Goal: Information Seeking & Learning: Understand process/instructions

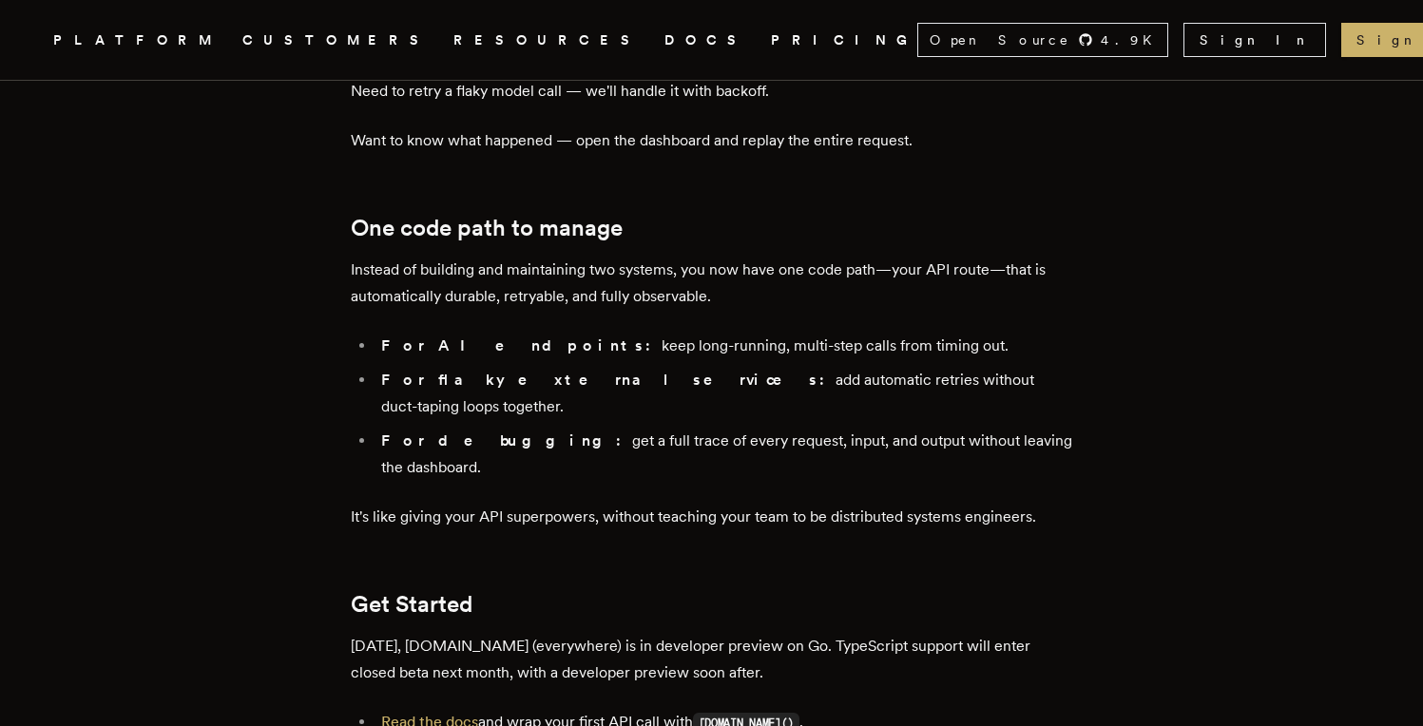
scroll to position [3005, 0]
click at [459, 712] on link "Read the docs" at bounding box center [429, 721] width 97 height 18
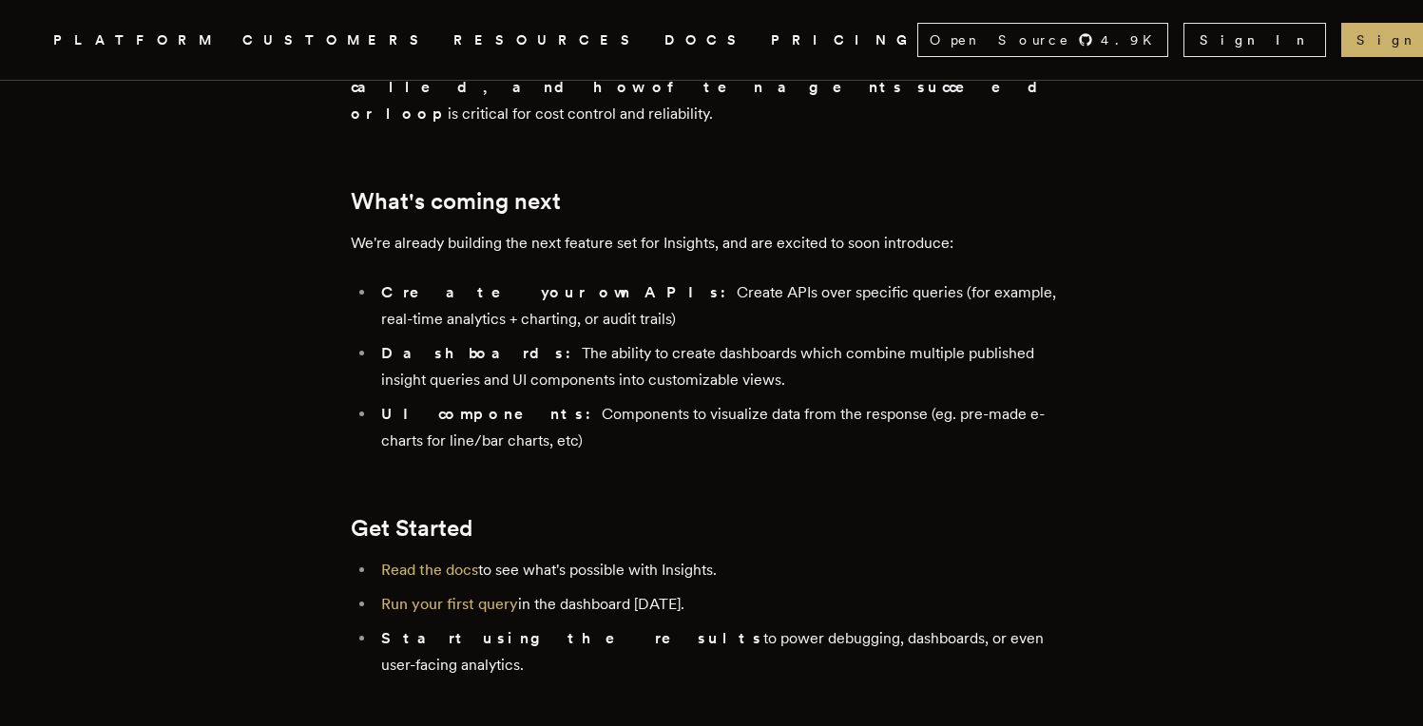
scroll to position [3833, 0]
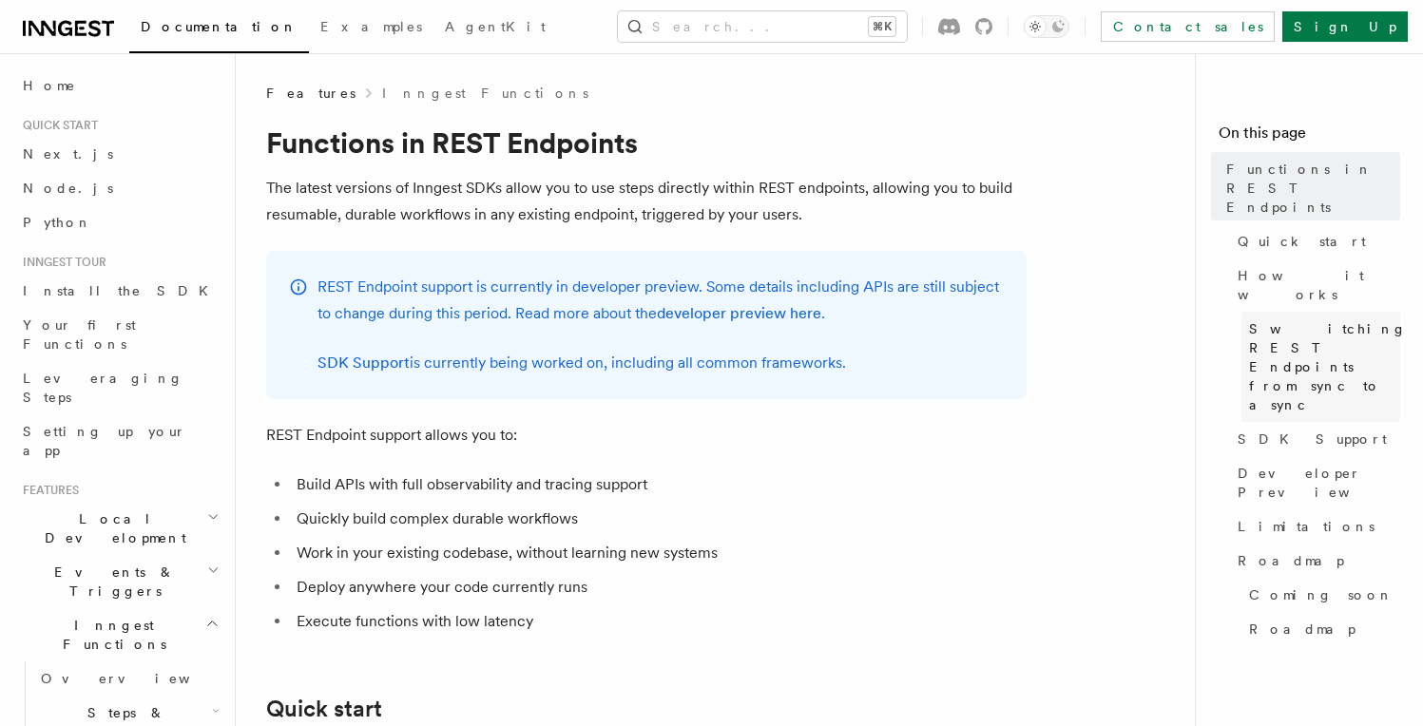
click at [1274, 319] on span "Switching REST Endpoints from sync to async" at bounding box center [1328, 366] width 158 height 95
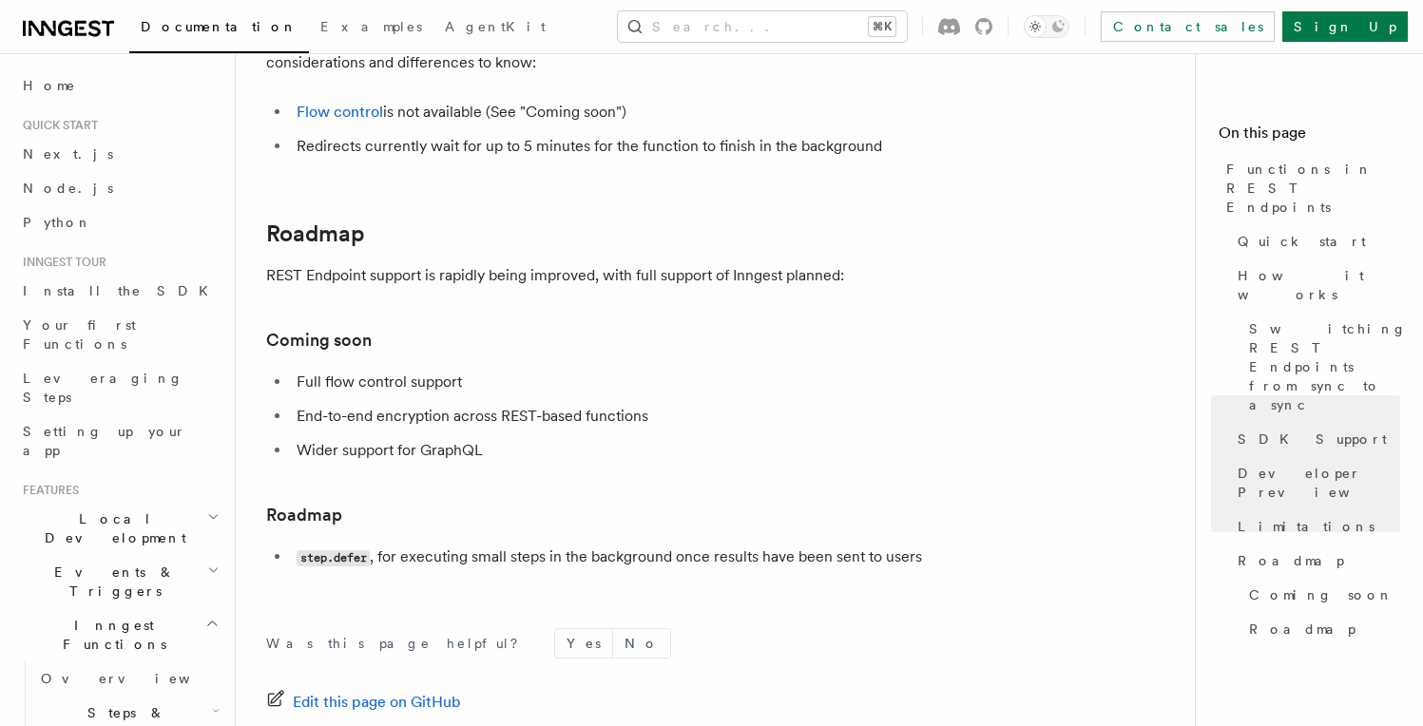
scroll to position [3445, 0]
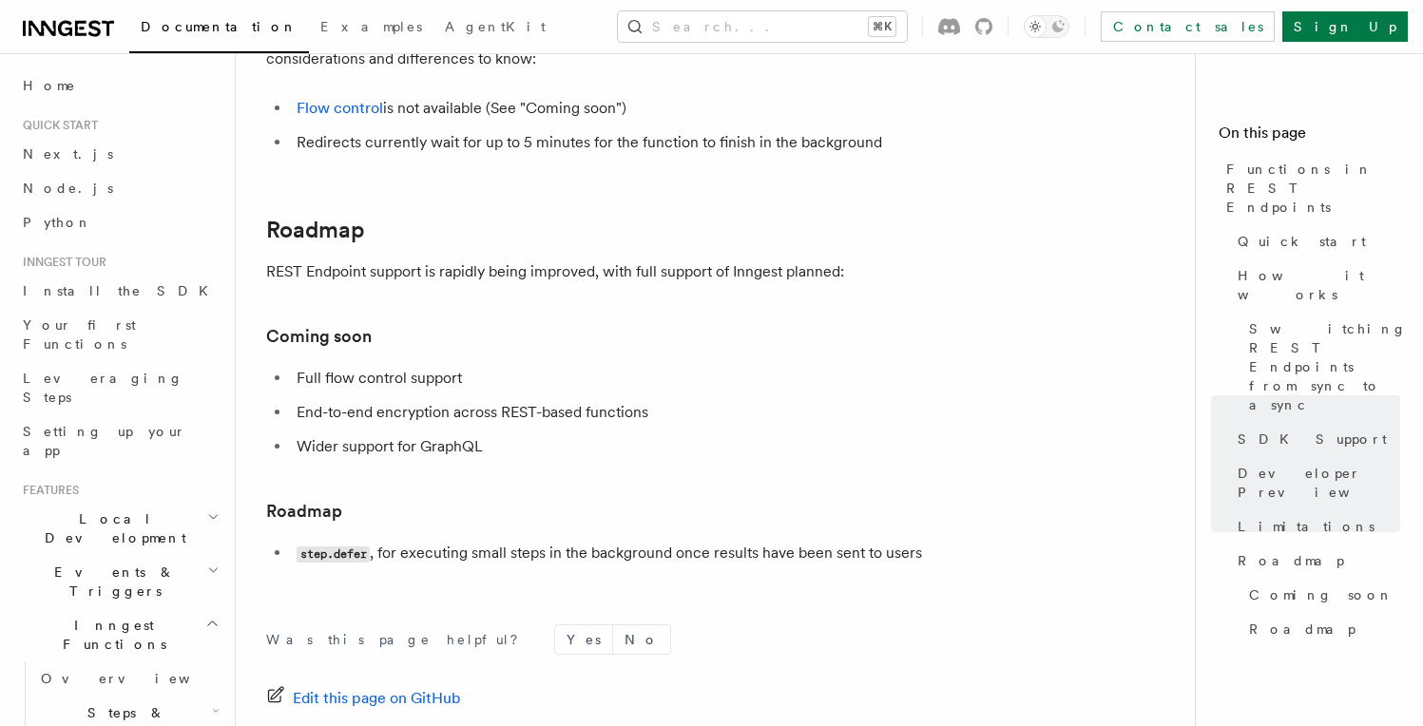
click at [322, 552] on code "step.defer" at bounding box center [333, 555] width 73 height 16
click at [1281, 224] on link "Quick start" at bounding box center [1315, 241] width 170 height 34
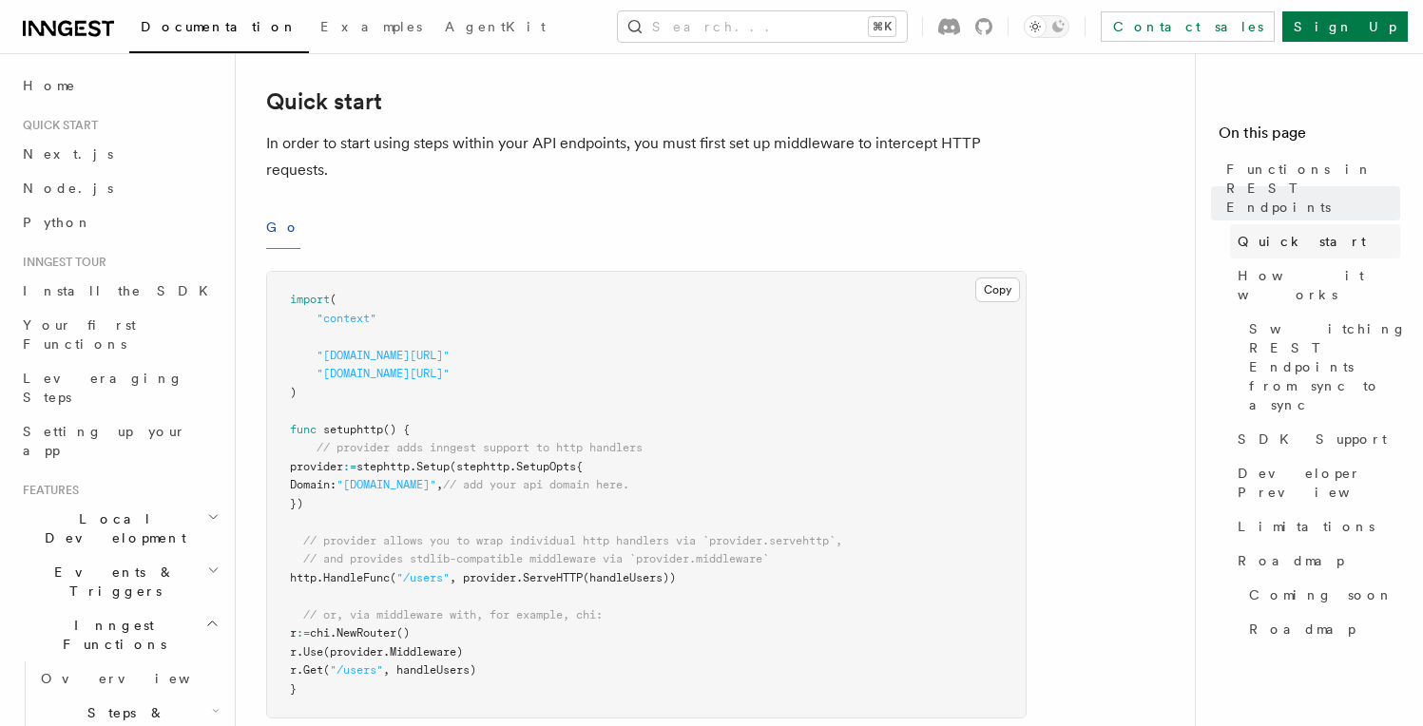
scroll to position [605, 0]
